Goal: Find specific page/section: Find specific page/section

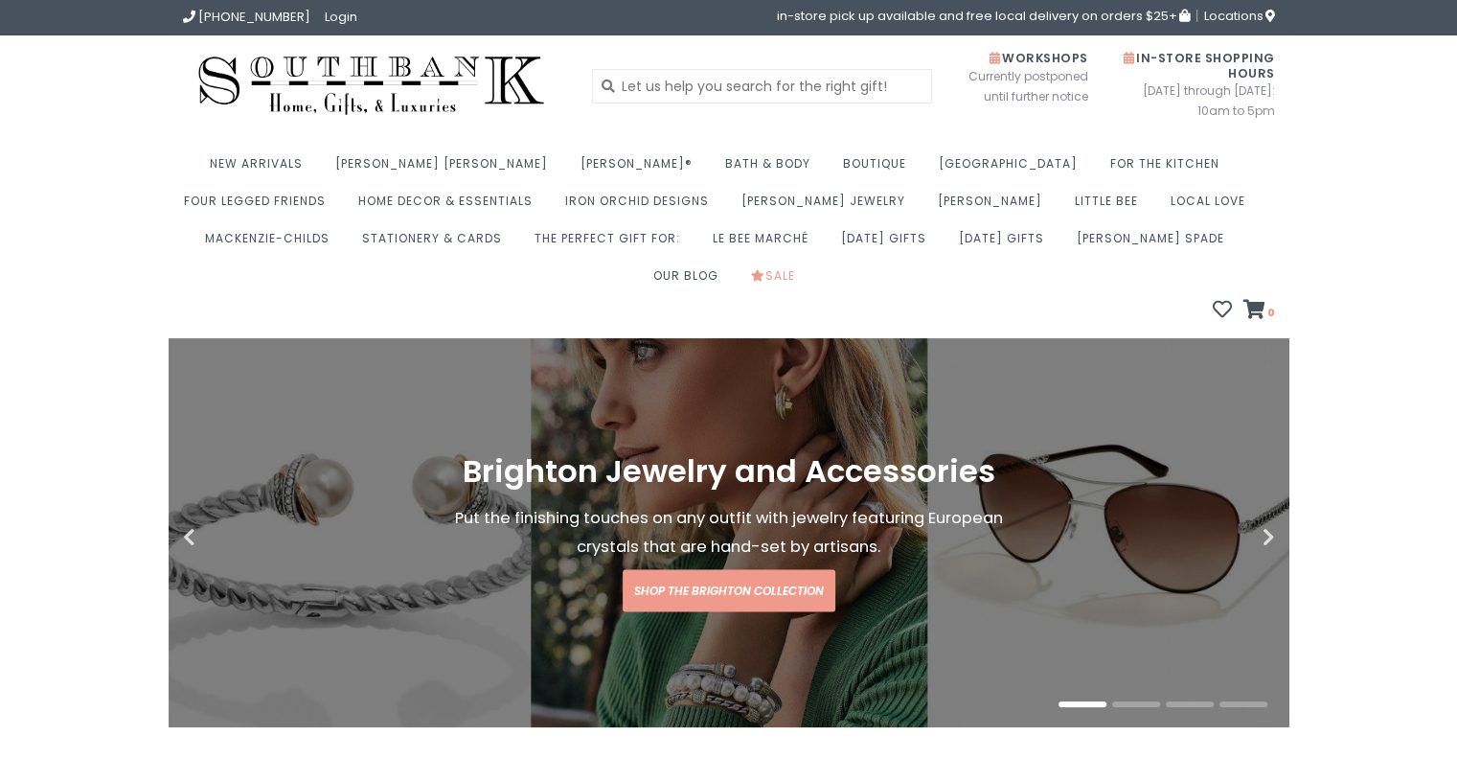
click at [425, 102] on img at bounding box center [371, 86] width 377 height 72
click at [1215, 15] on span "Locations" at bounding box center [1239, 16] width 71 height 18
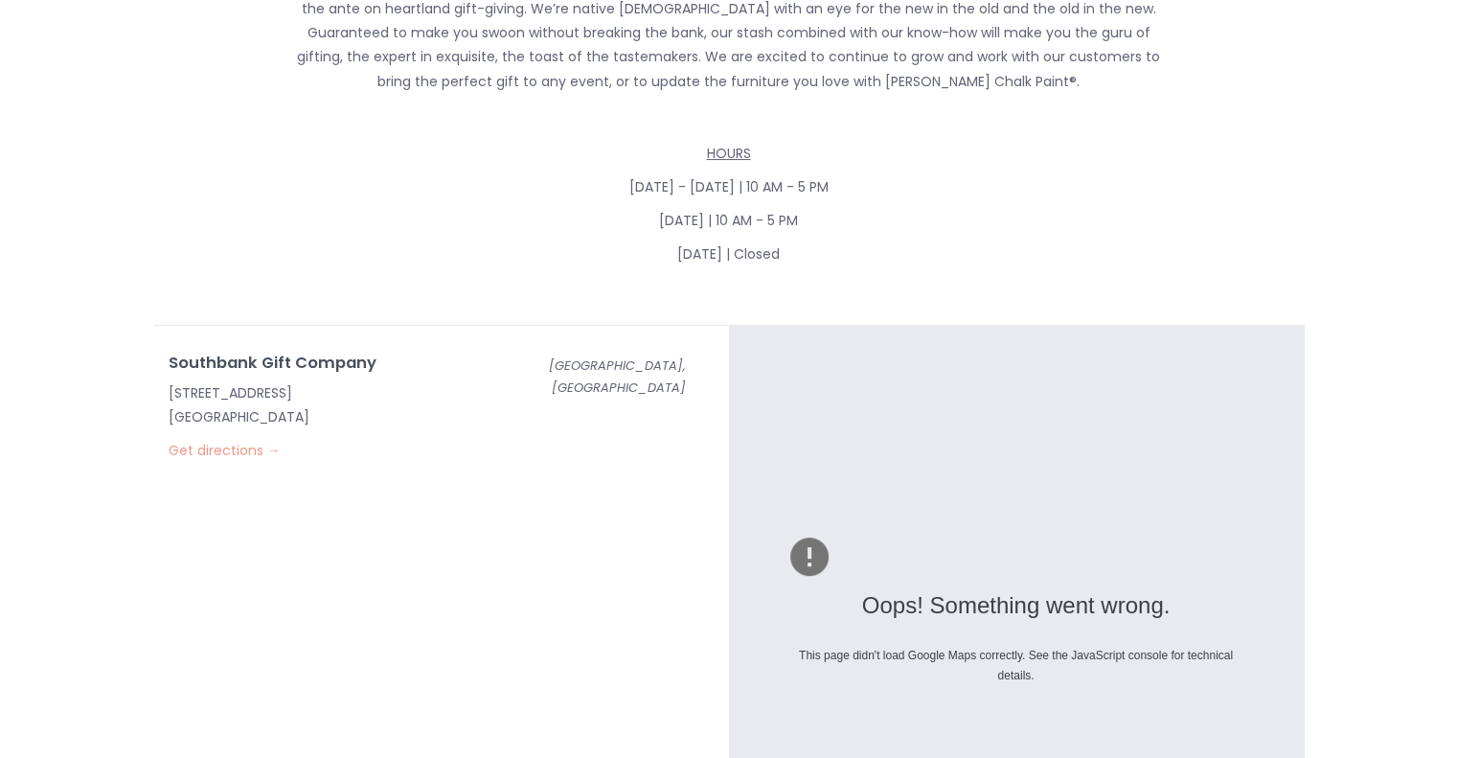
scroll to position [441, 0]
